Goal: Transaction & Acquisition: Purchase product/service

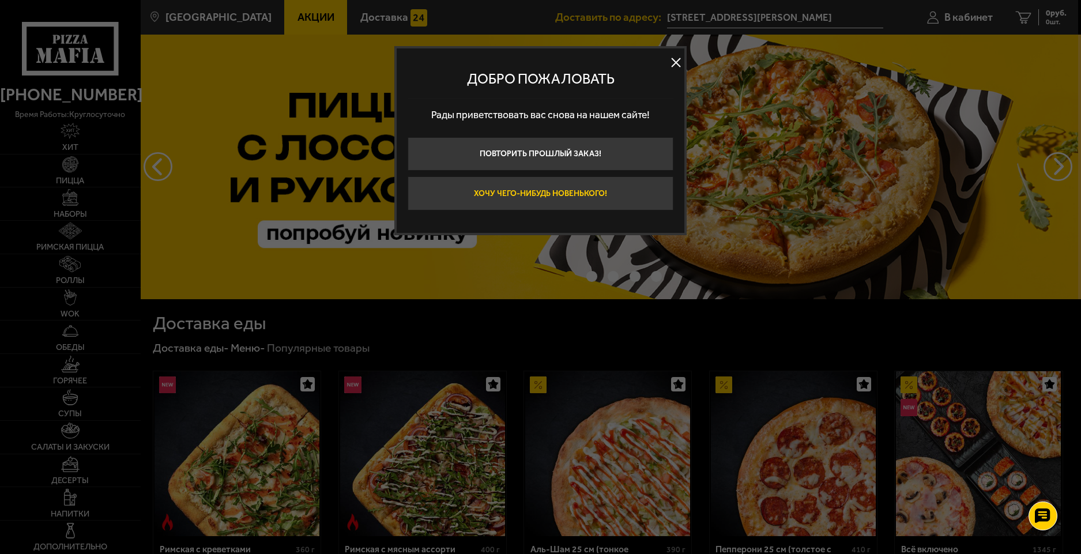
click at [515, 195] on button "Хочу чего-нибудь новенького!" at bounding box center [540, 193] width 266 height 34
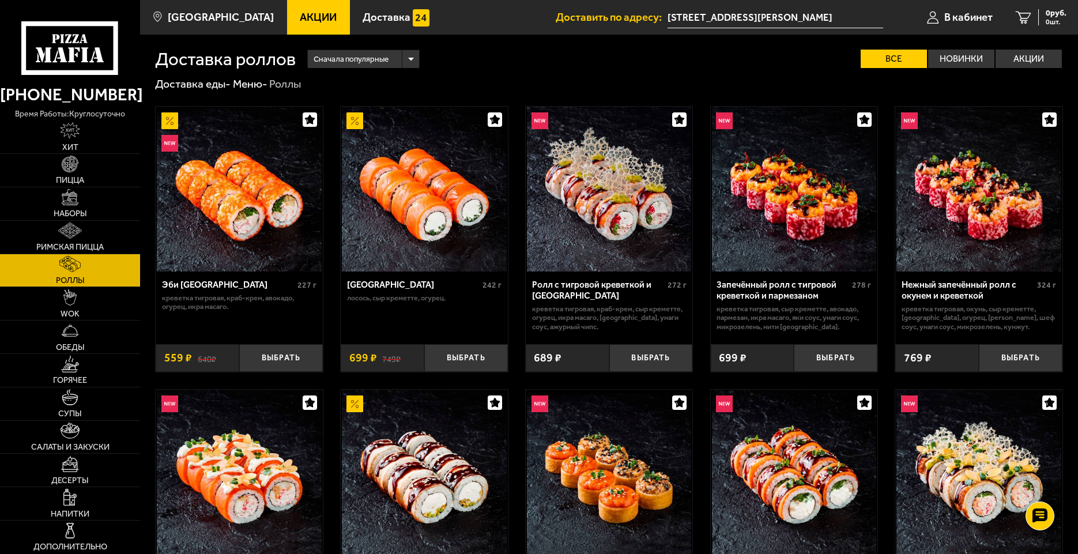
click at [705, 16] on input "[STREET_ADDRESS][PERSON_NAME]" at bounding box center [775, 17] width 216 height 21
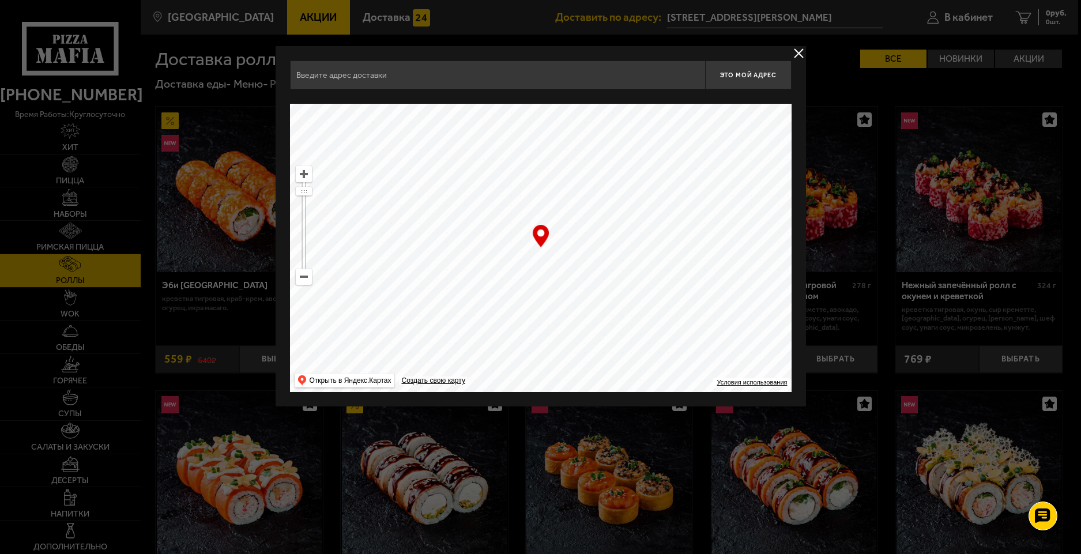
type input "[STREET_ADDRESS][PERSON_NAME]"
click at [301, 174] on ymaps at bounding box center [303, 174] width 15 height 15
click at [302, 174] on ymaps at bounding box center [303, 174] width 15 height 15
click at [552, 258] on ymaps at bounding box center [540, 248] width 501 height 288
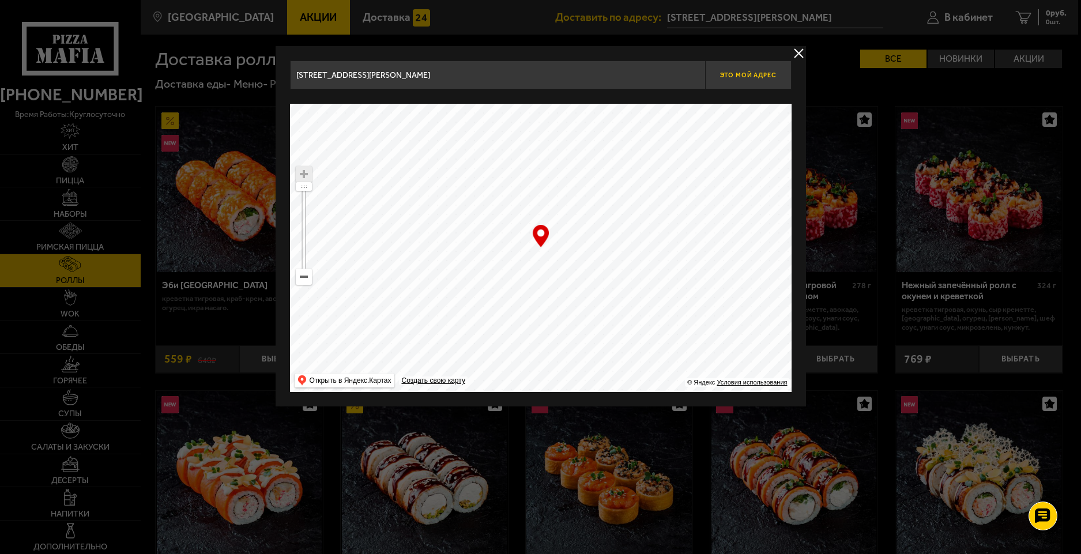
click at [767, 76] on span "Это мой адрес" at bounding box center [747, 74] width 55 height 7
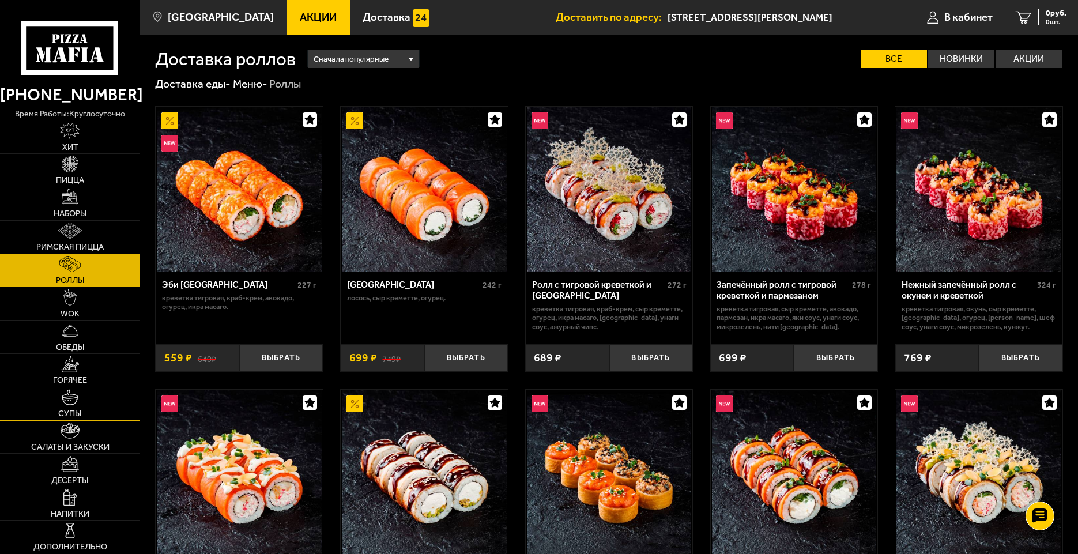
click at [81, 405] on link "Супы" at bounding box center [70, 403] width 140 height 33
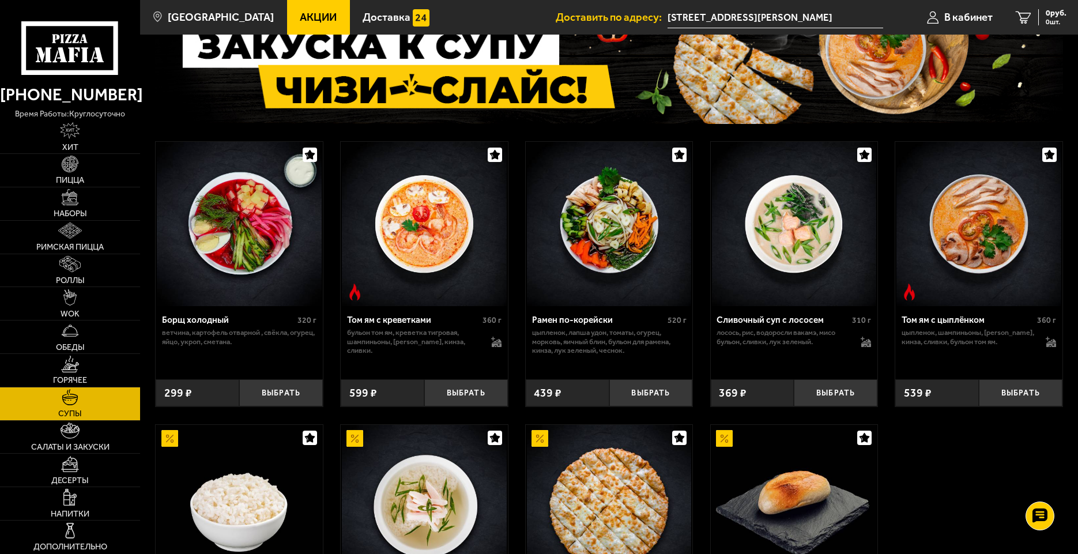
scroll to position [115, 0]
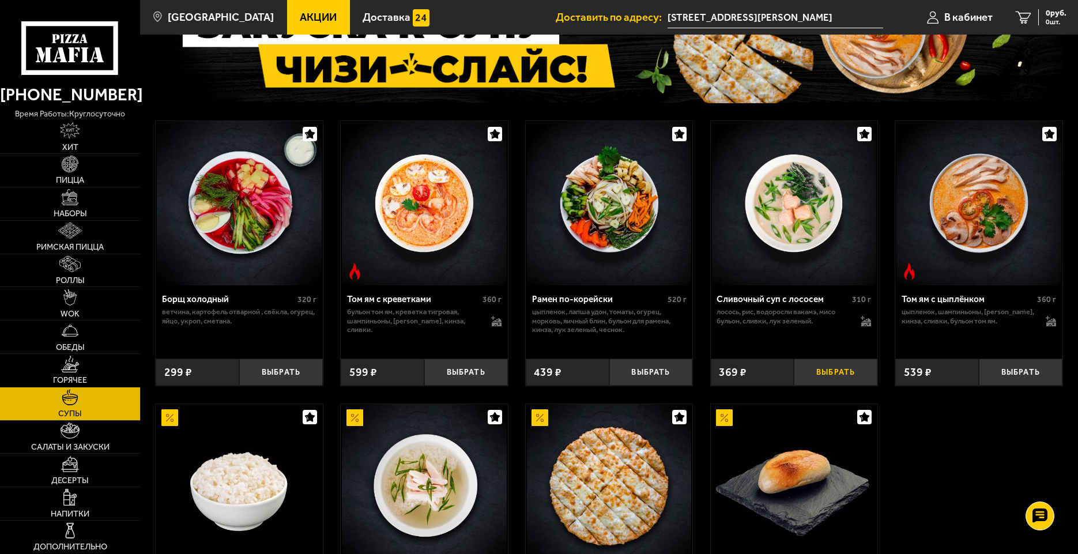
click at [841, 376] on button "Выбрать" at bounding box center [836, 373] width 84 height 28
click at [78, 439] on img at bounding box center [70, 430] width 18 height 16
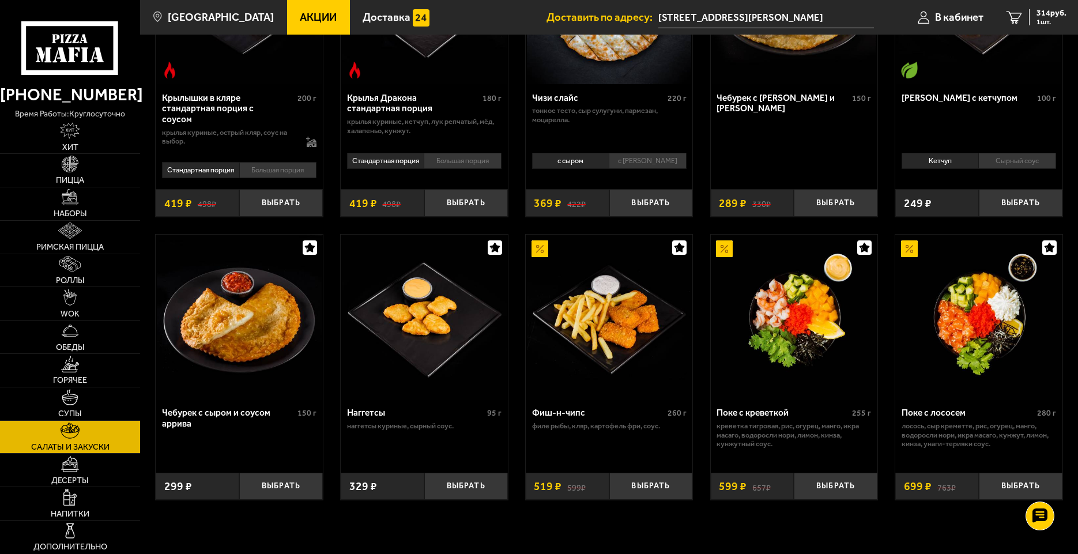
scroll to position [519, 0]
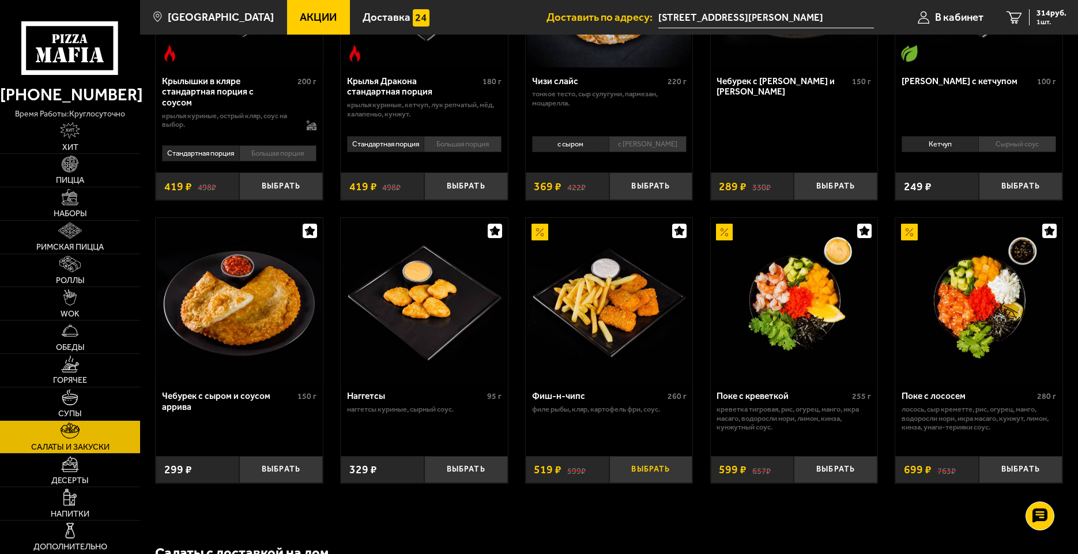
click at [640, 473] on button "Выбрать" at bounding box center [651, 470] width 84 height 28
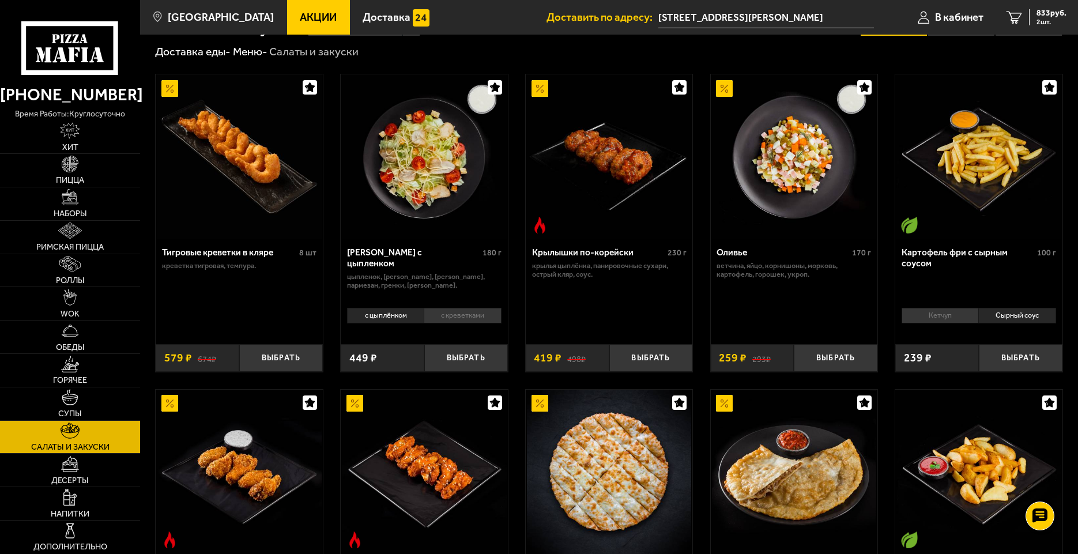
scroll to position [0, 0]
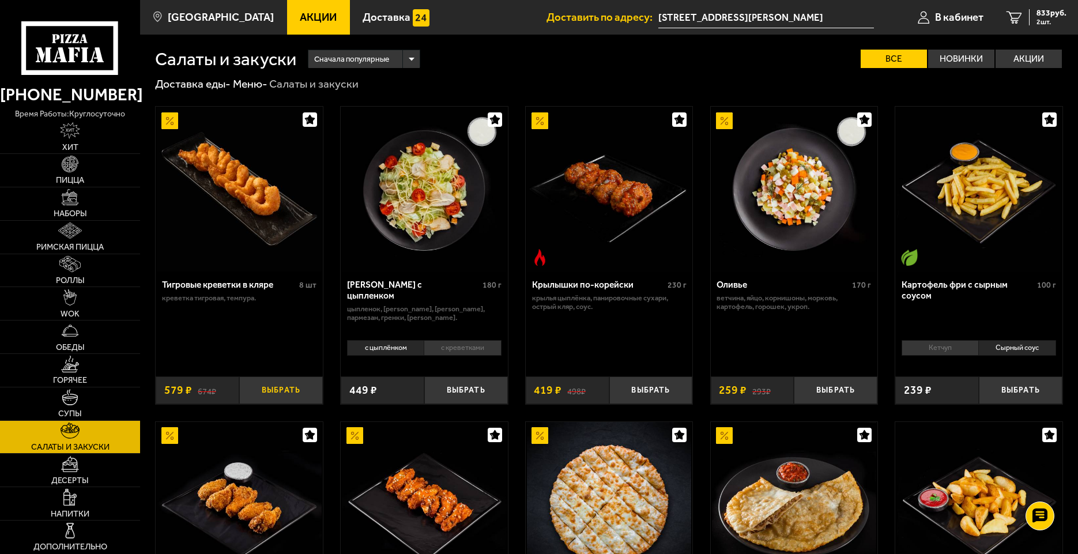
click at [280, 388] on button "Выбрать" at bounding box center [281, 390] width 84 height 28
click at [1044, 21] on span "3 шт." at bounding box center [1049, 21] width 35 height 7
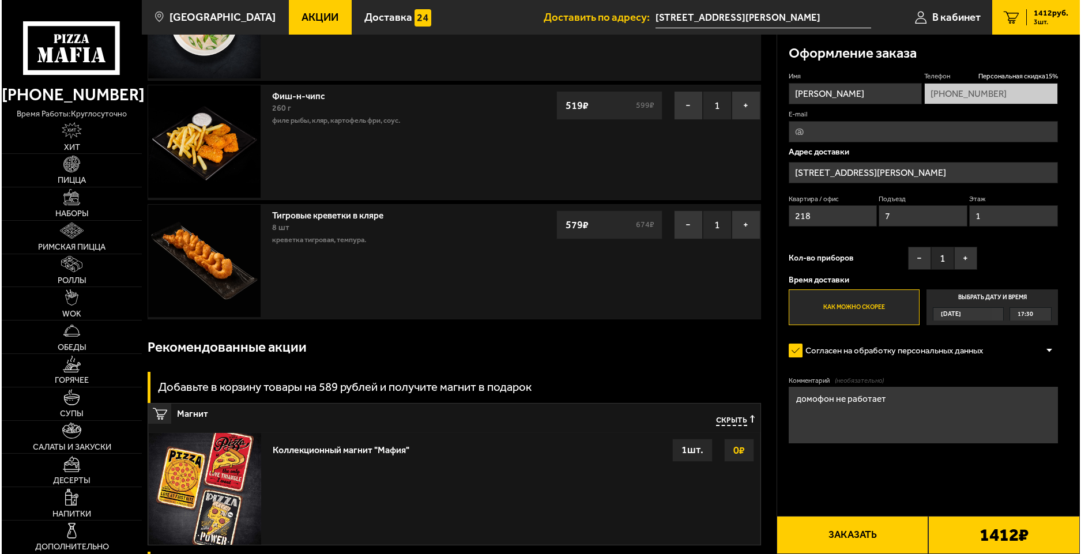
scroll to position [115, 0]
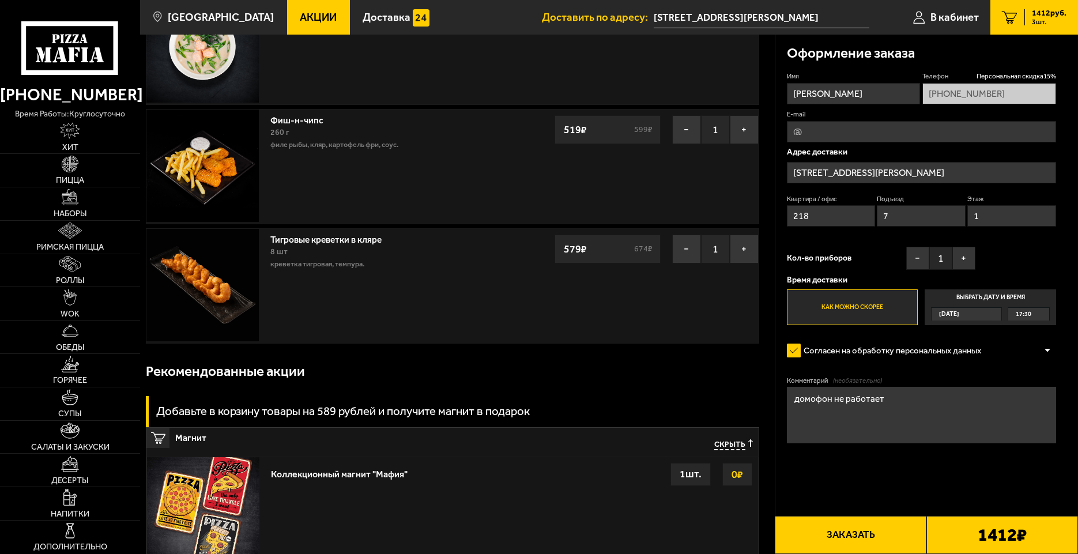
click at [856, 539] on button "Заказать" at bounding box center [851, 535] width 152 height 38
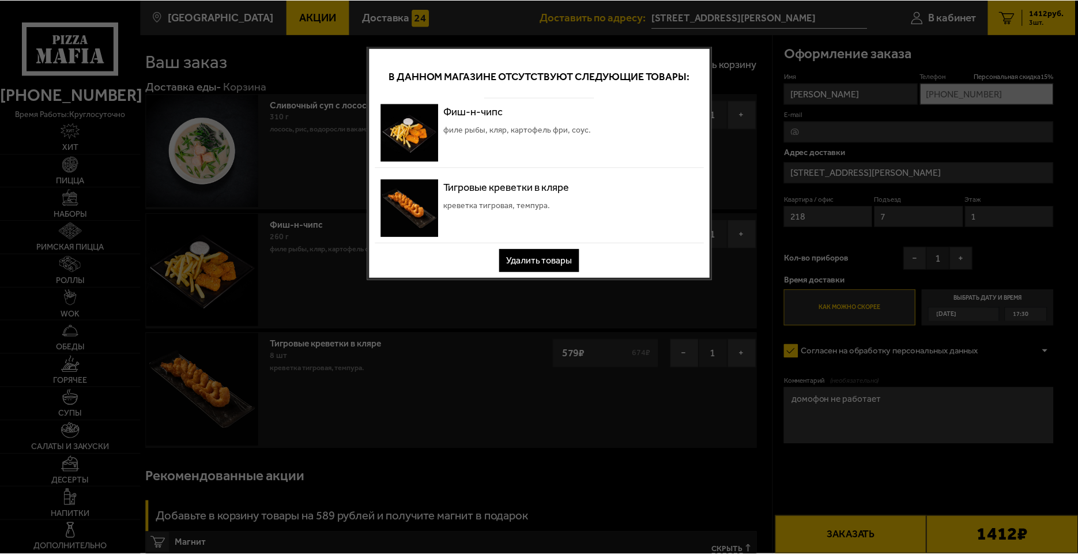
scroll to position [0, 0]
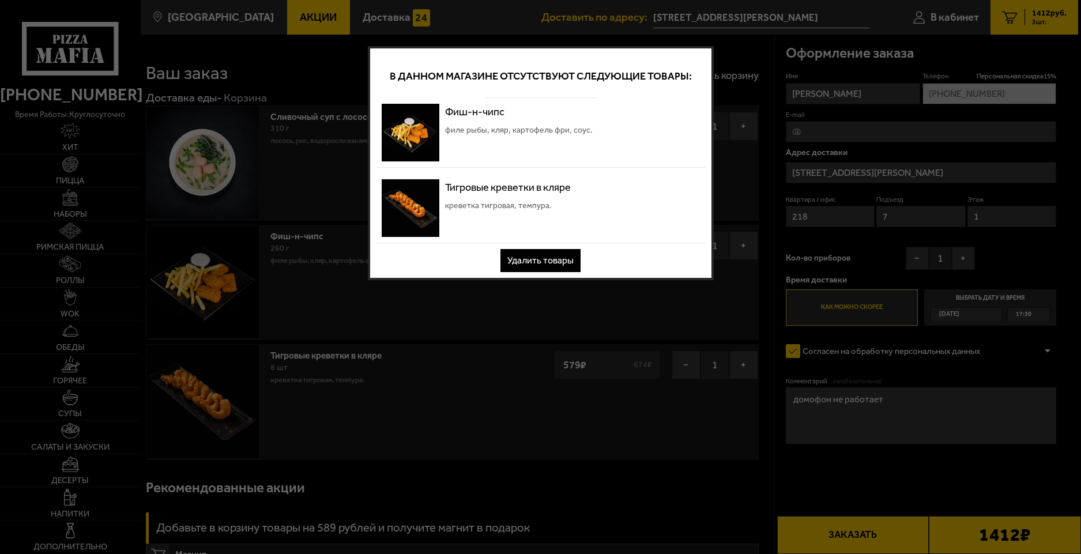
click at [548, 266] on button "Удалить товары" at bounding box center [540, 260] width 80 height 23
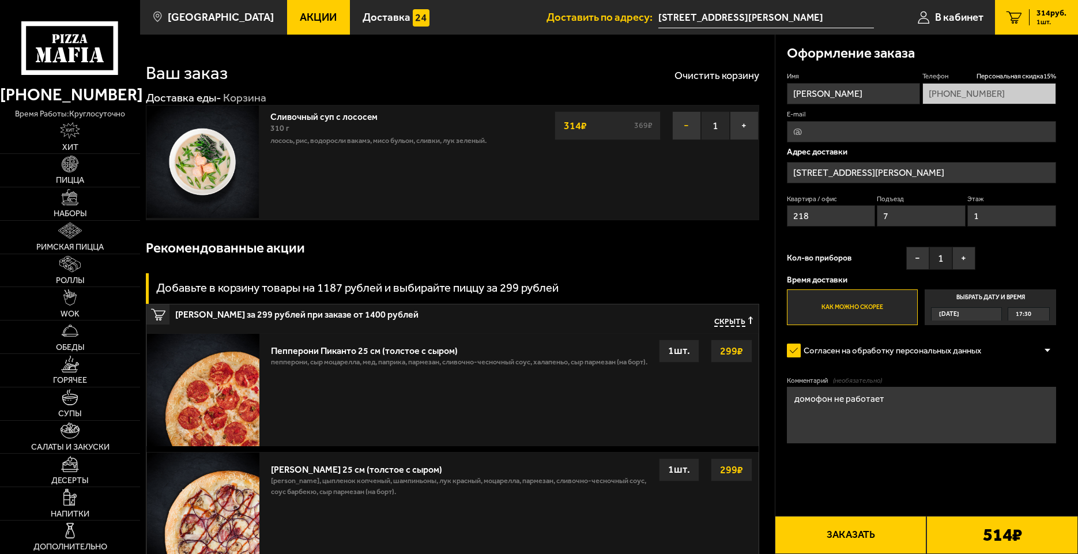
click at [683, 129] on button "−" at bounding box center [686, 125] width 29 height 29
